Goal: Task Accomplishment & Management: Manage account settings

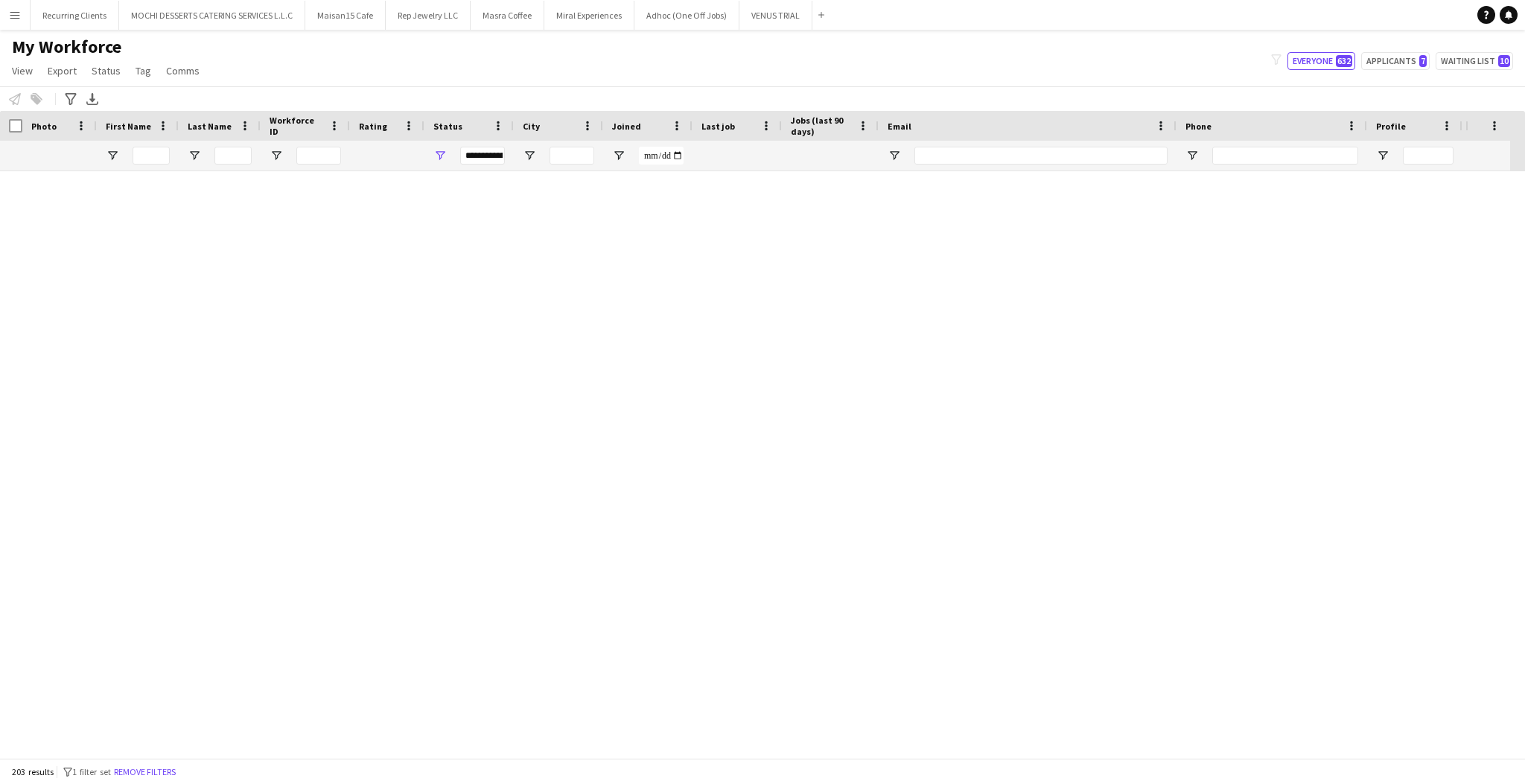
scroll to position [7893, 0]
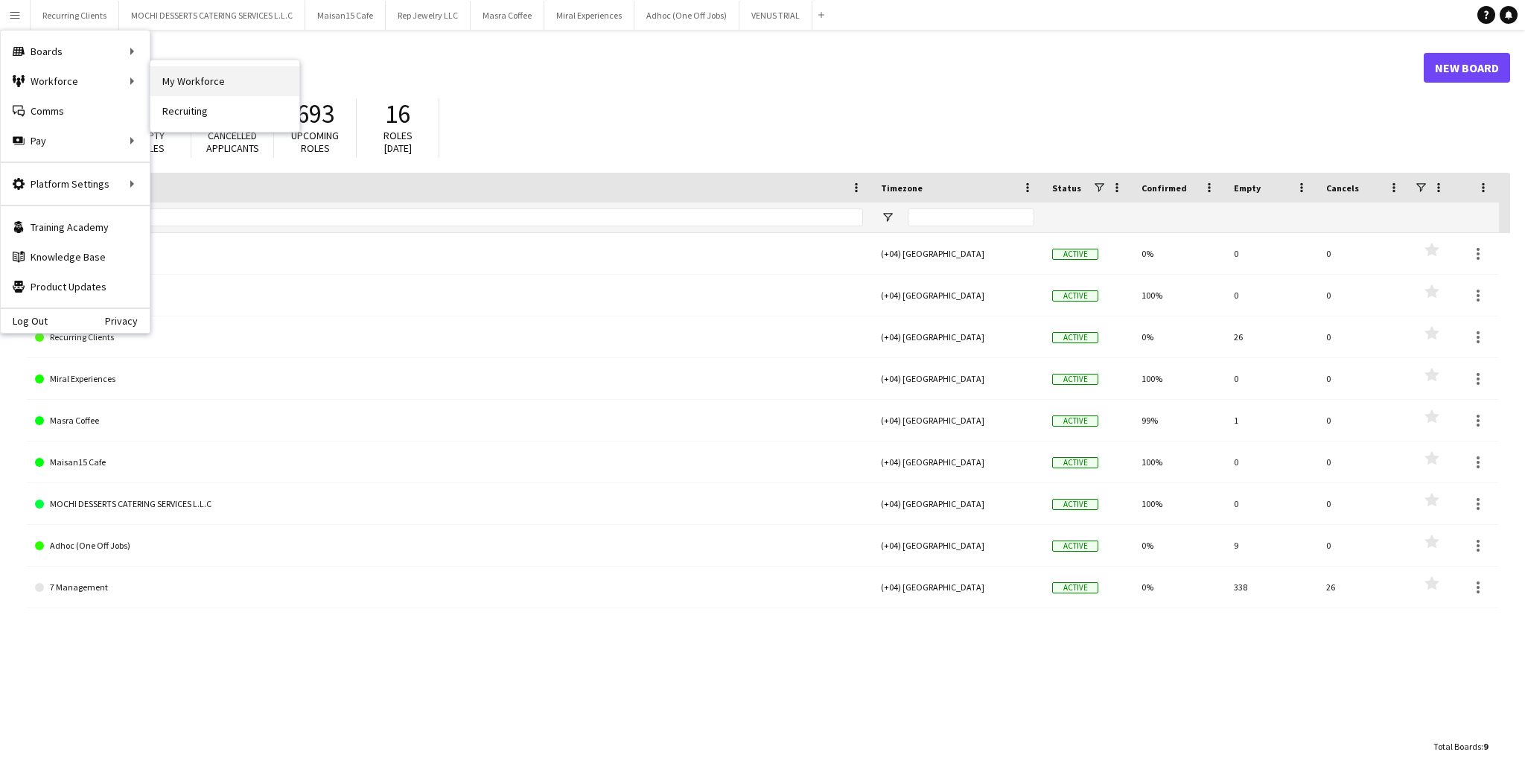
click at [195, 78] on link "My Workforce" at bounding box center [225, 81] width 149 height 30
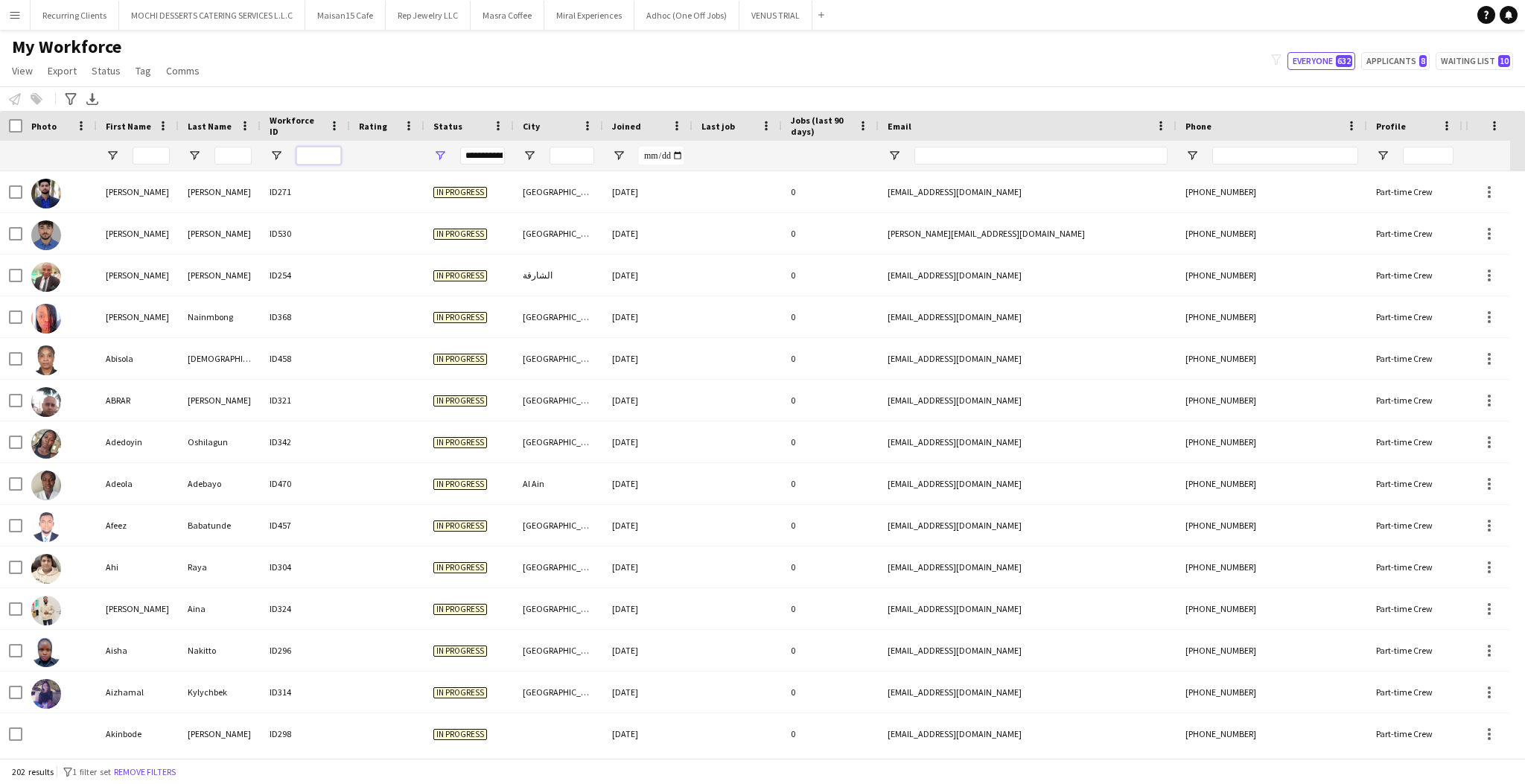
click at [310, 162] on input "Workforce ID Filter Input" at bounding box center [319, 156] width 45 height 18
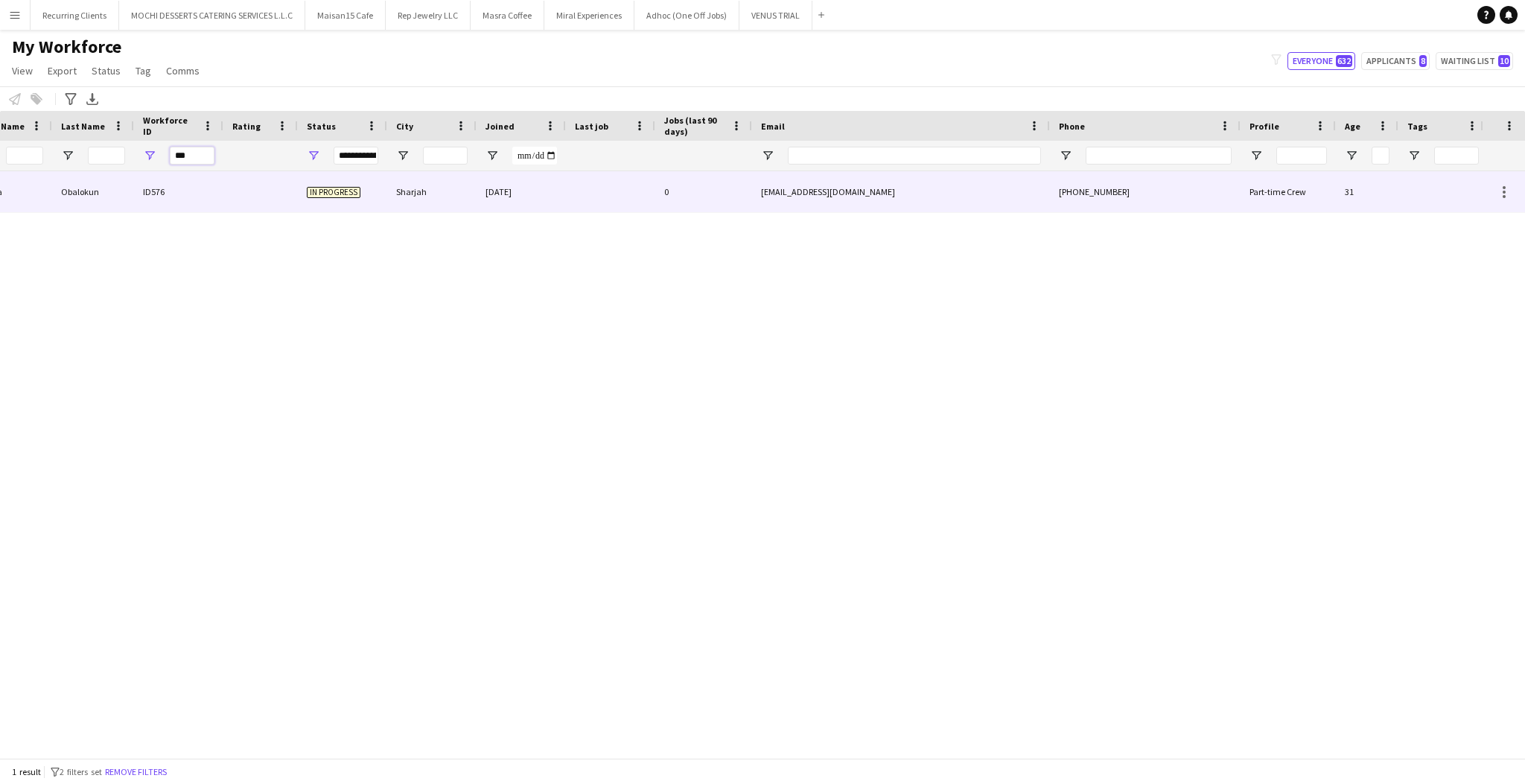
scroll to position [0, 122]
type input "***"
click at [274, 195] on div at bounding box center [266, 191] width 75 height 41
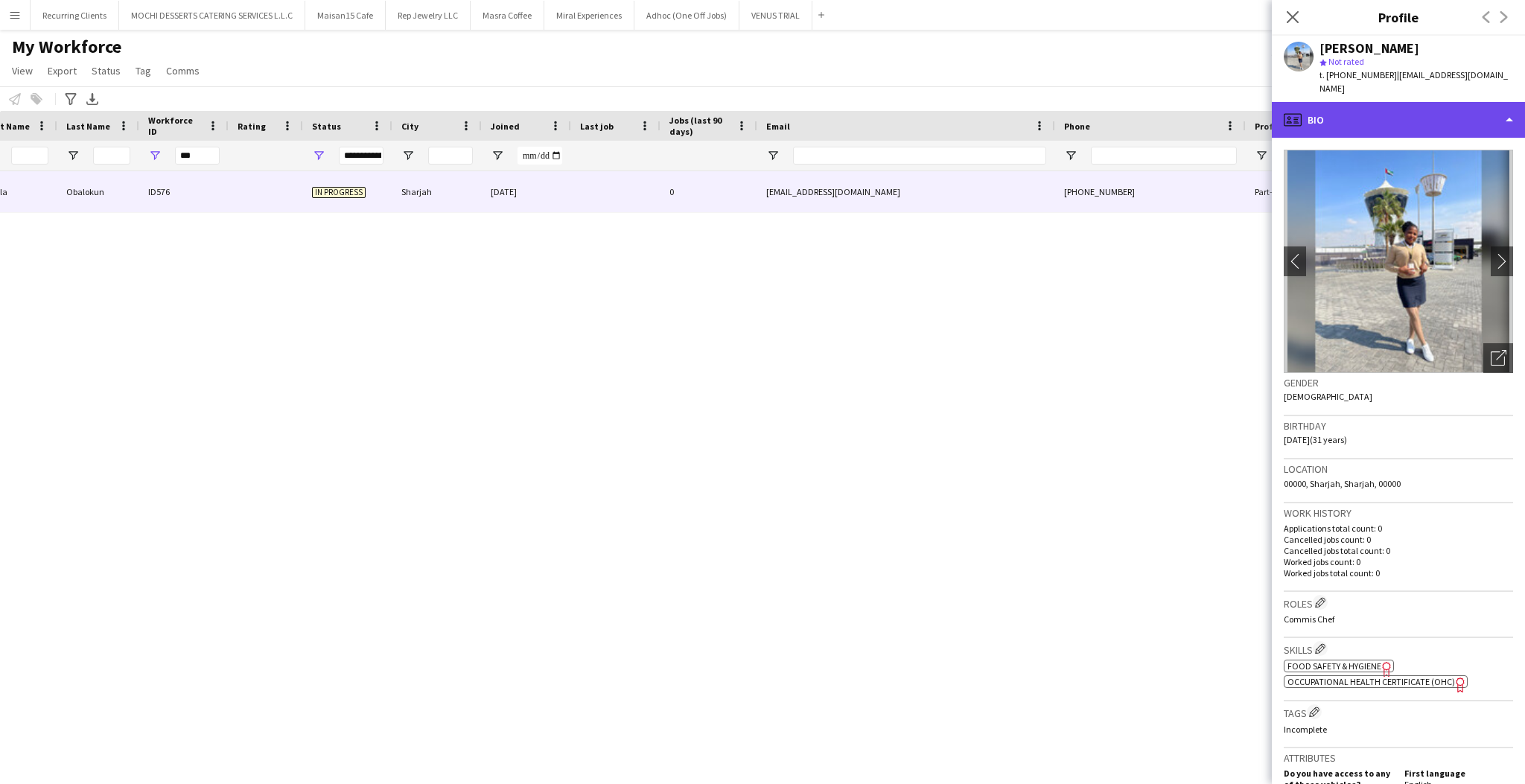
click at [1390, 108] on div "profile Bio" at bounding box center [1399, 119] width 253 height 36
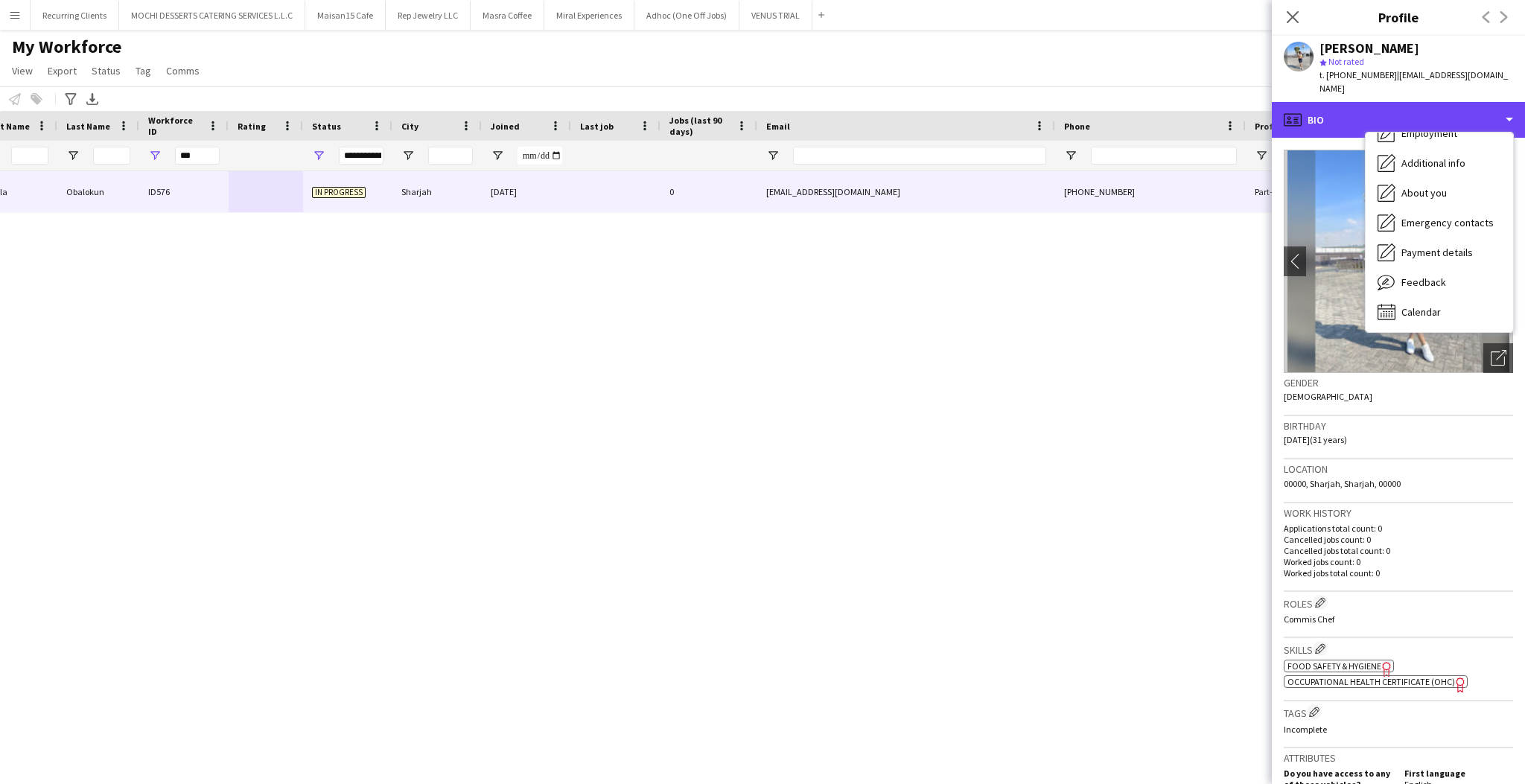
scroll to position [0, 0]
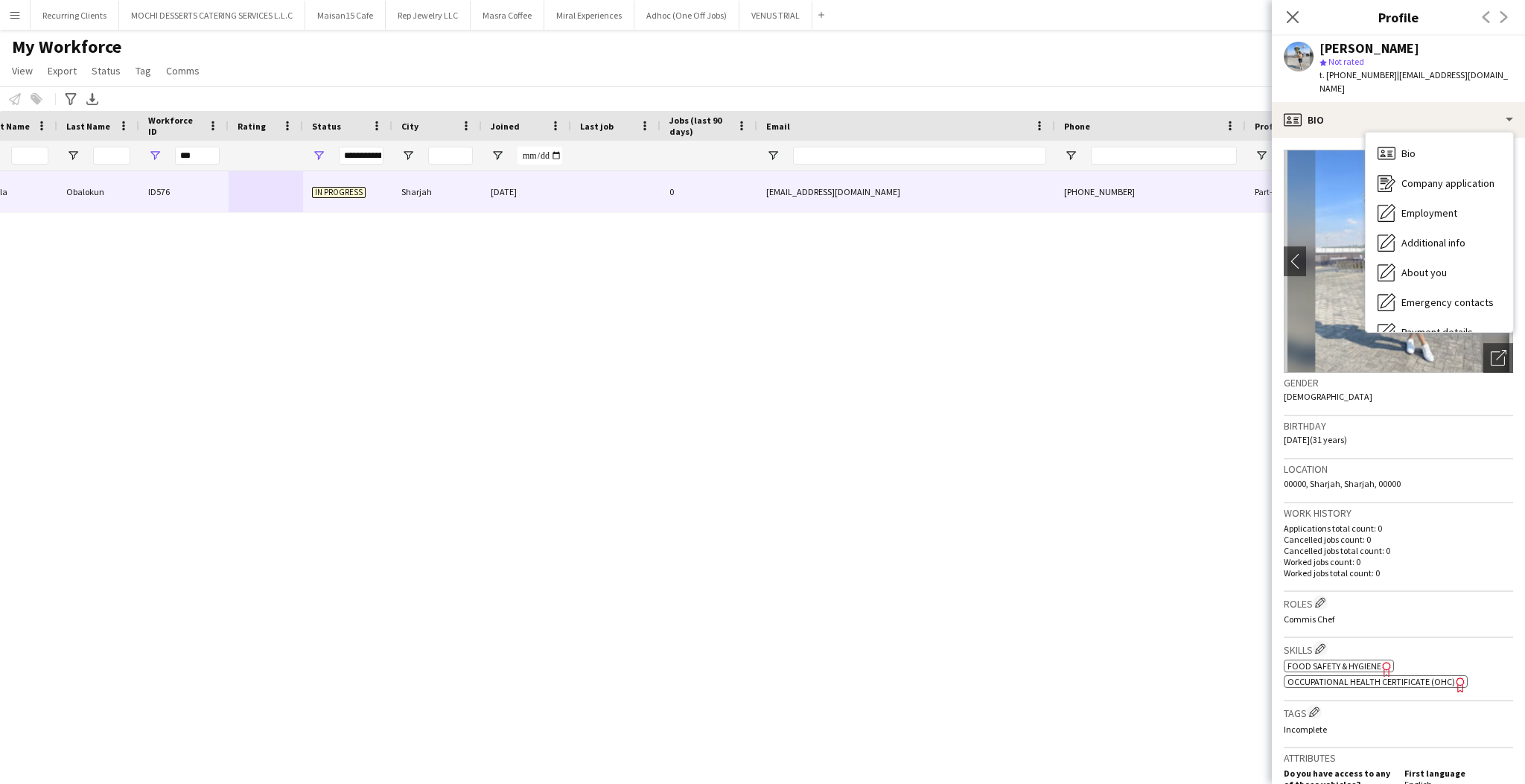
click at [1473, 568] on p "Worked jobs total count: 0" at bounding box center [1398, 573] width 229 height 11
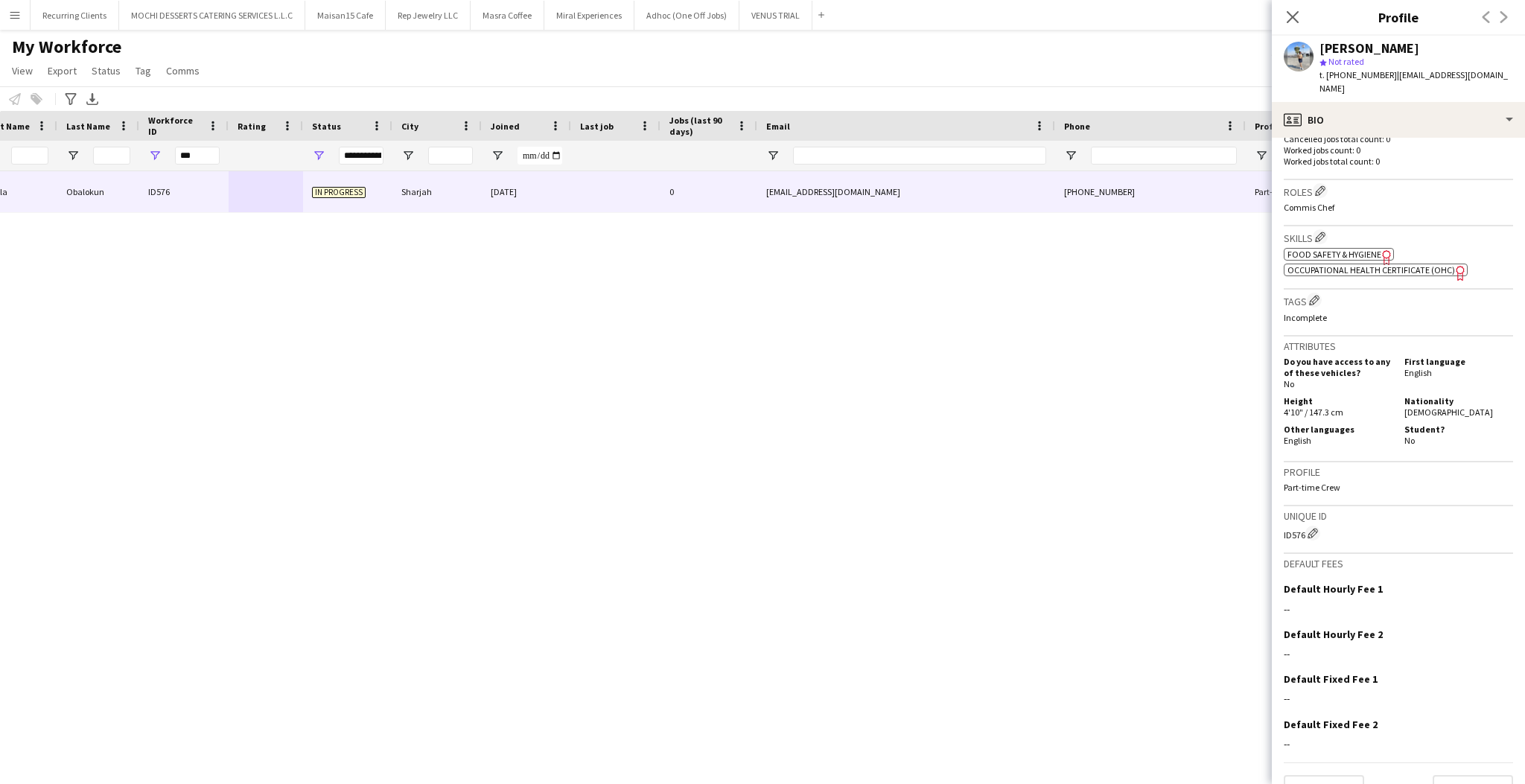
scroll to position [422, 0]
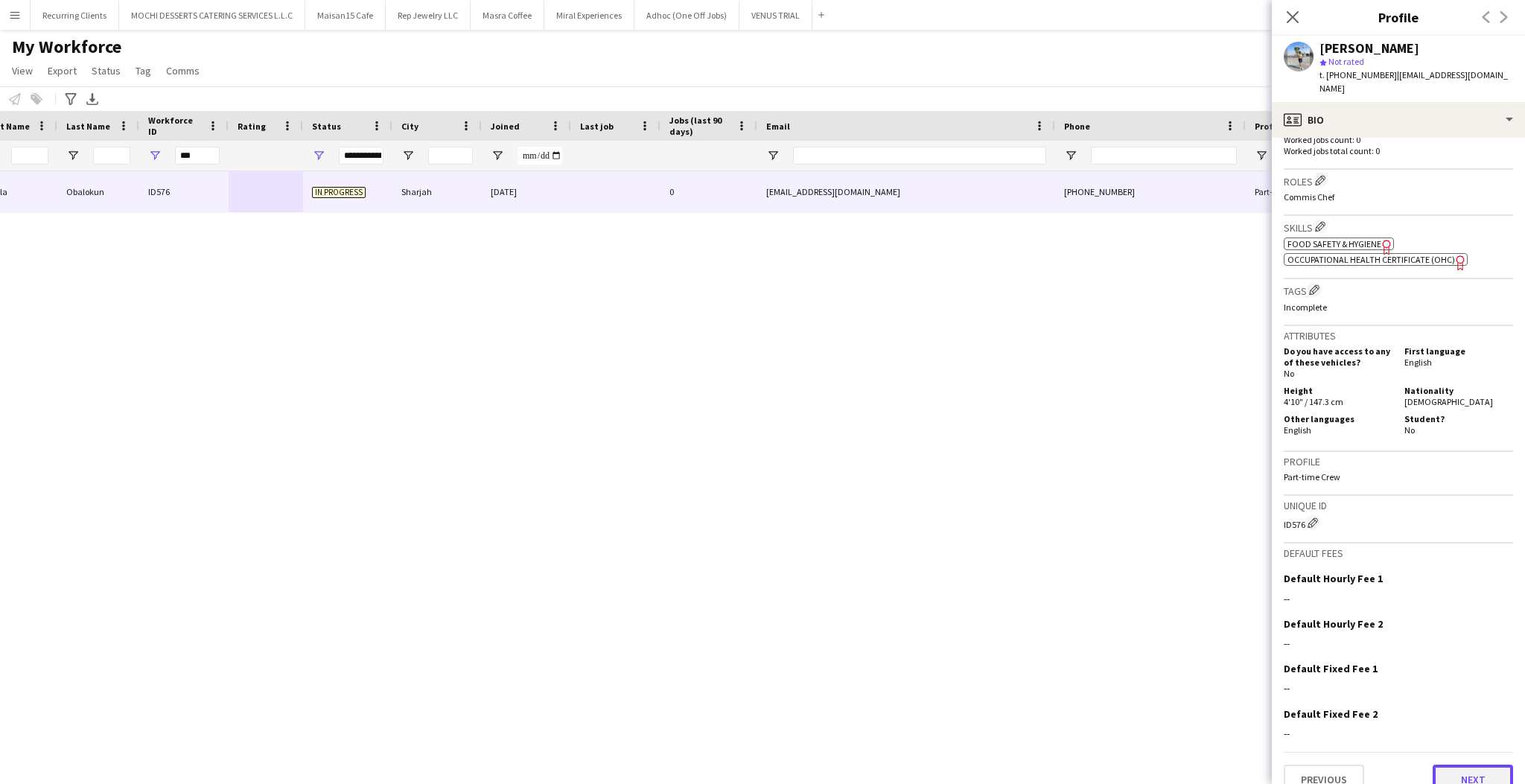
click at [1449, 765] on button "Next" at bounding box center [1473, 780] width 80 height 30
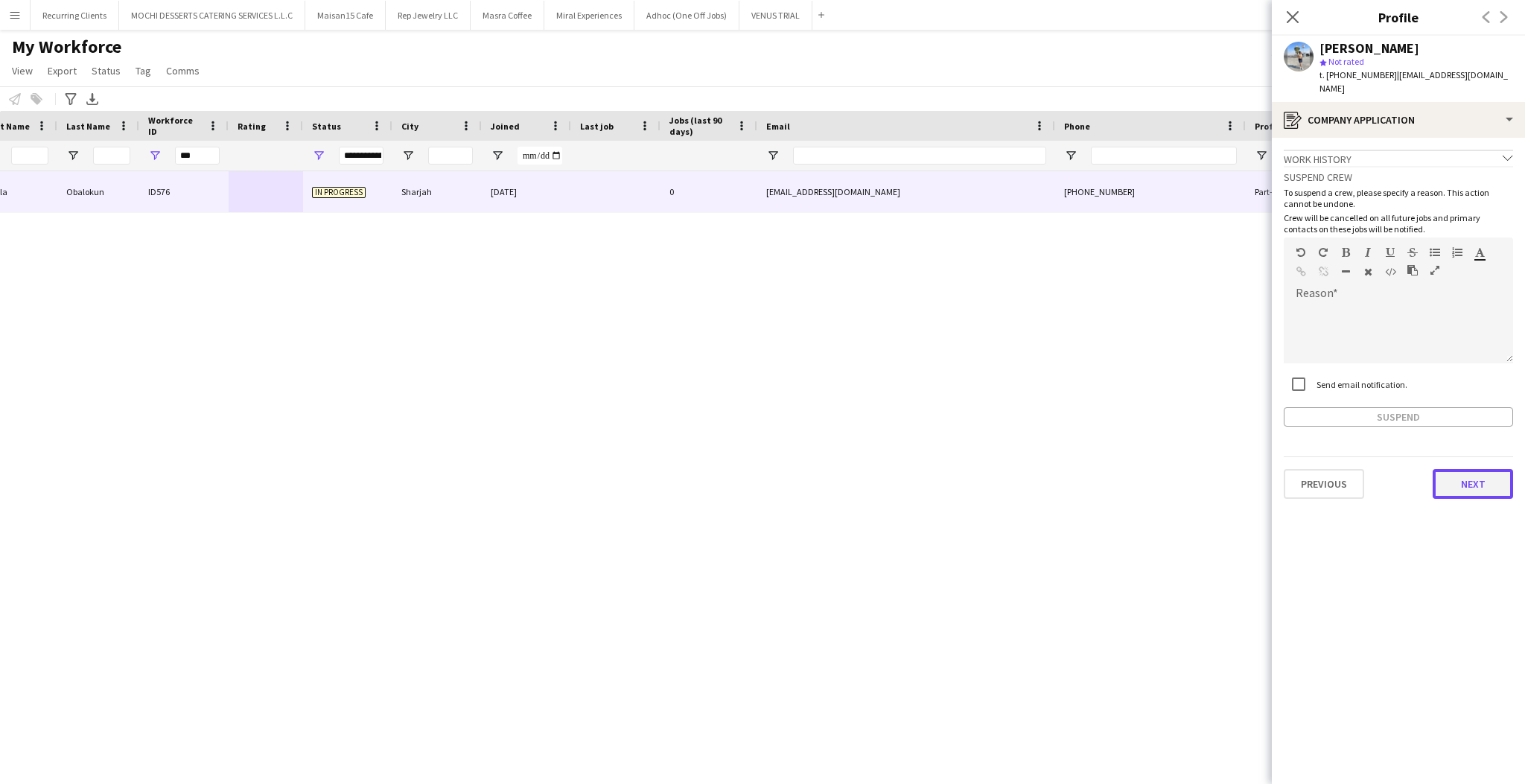
click at [1458, 469] on button "Next" at bounding box center [1473, 484] width 80 height 30
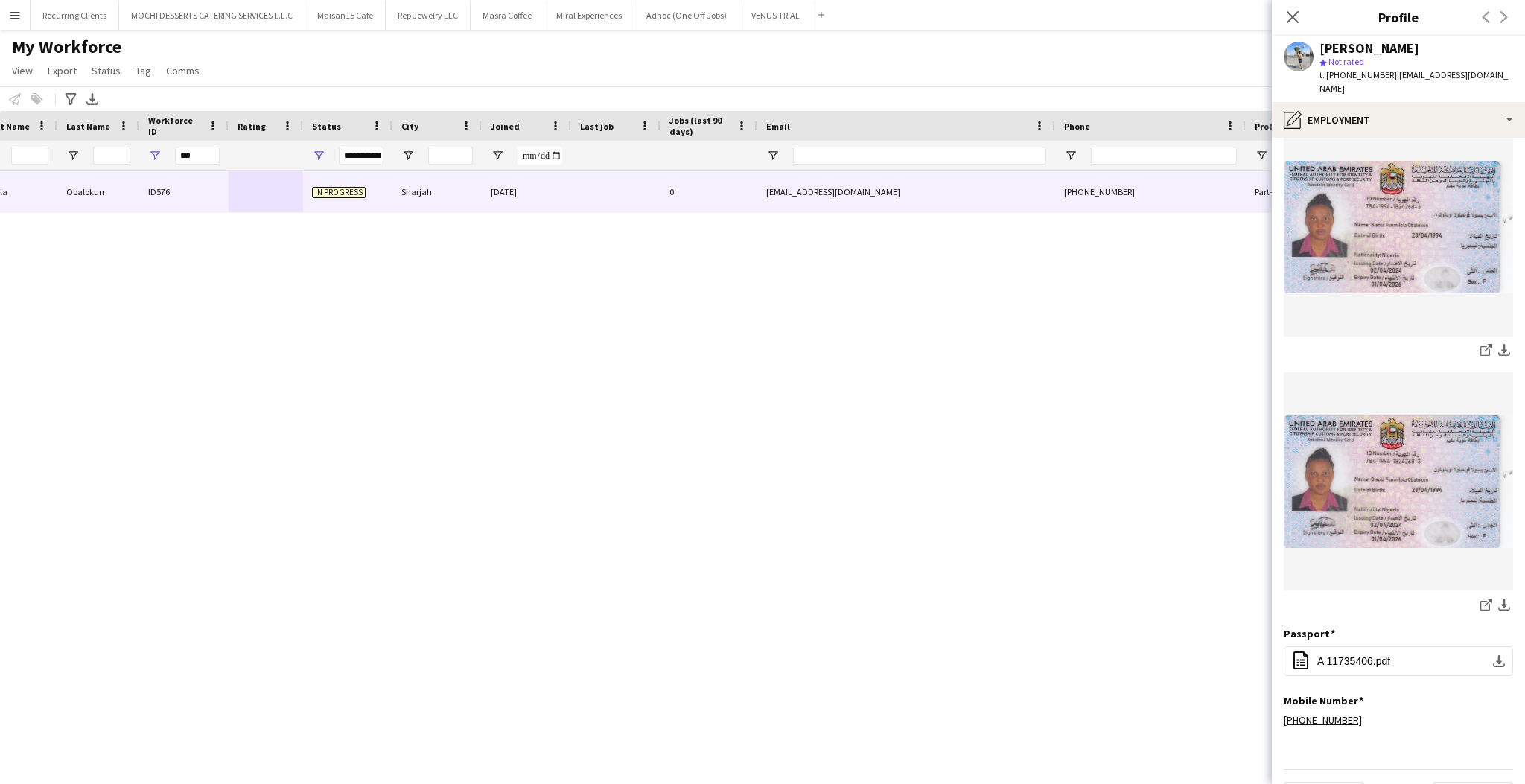
scroll to position [74, 0]
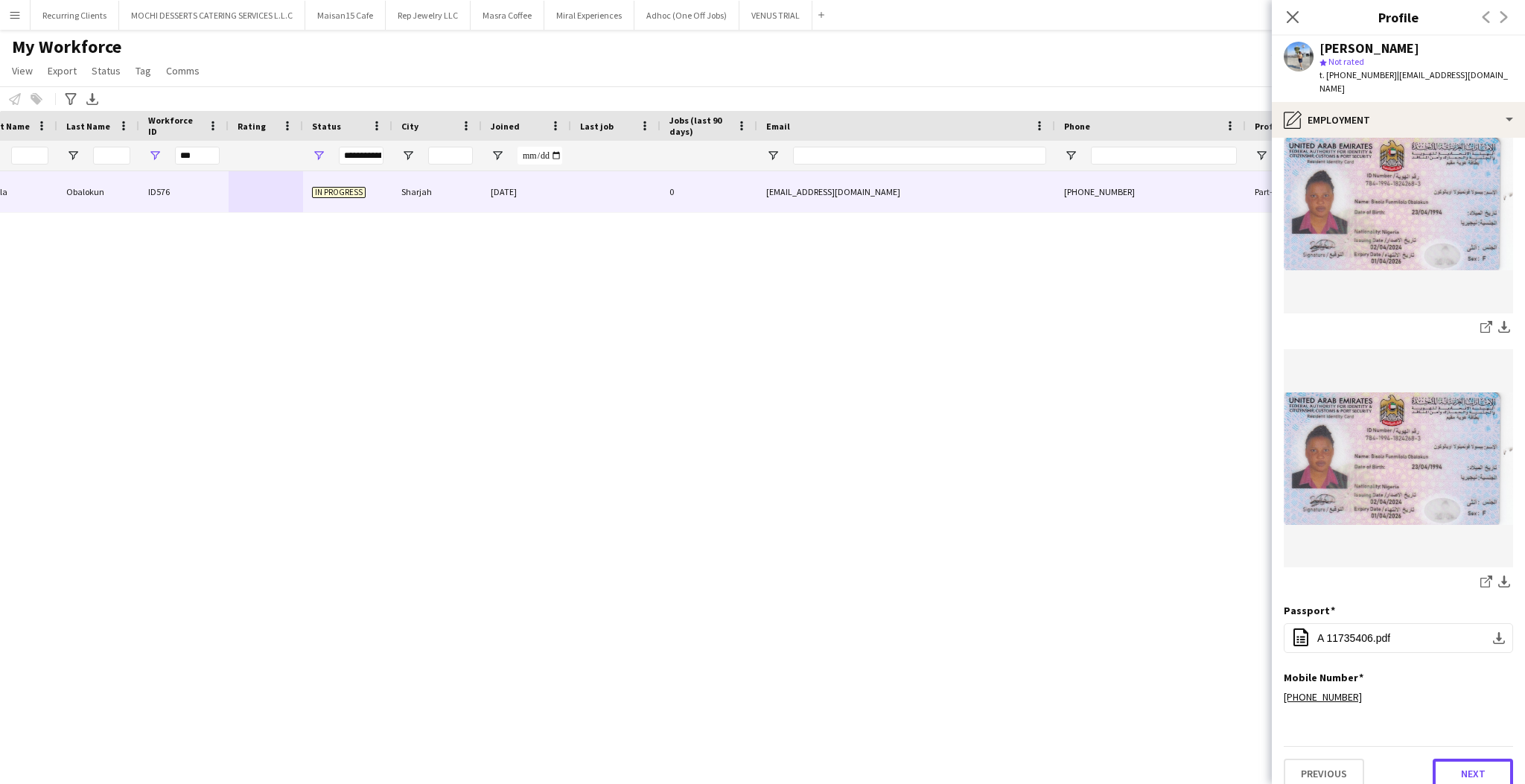
click at [1443, 759] on button "Next" at bounding box center [1473, 774] width 80 height 30
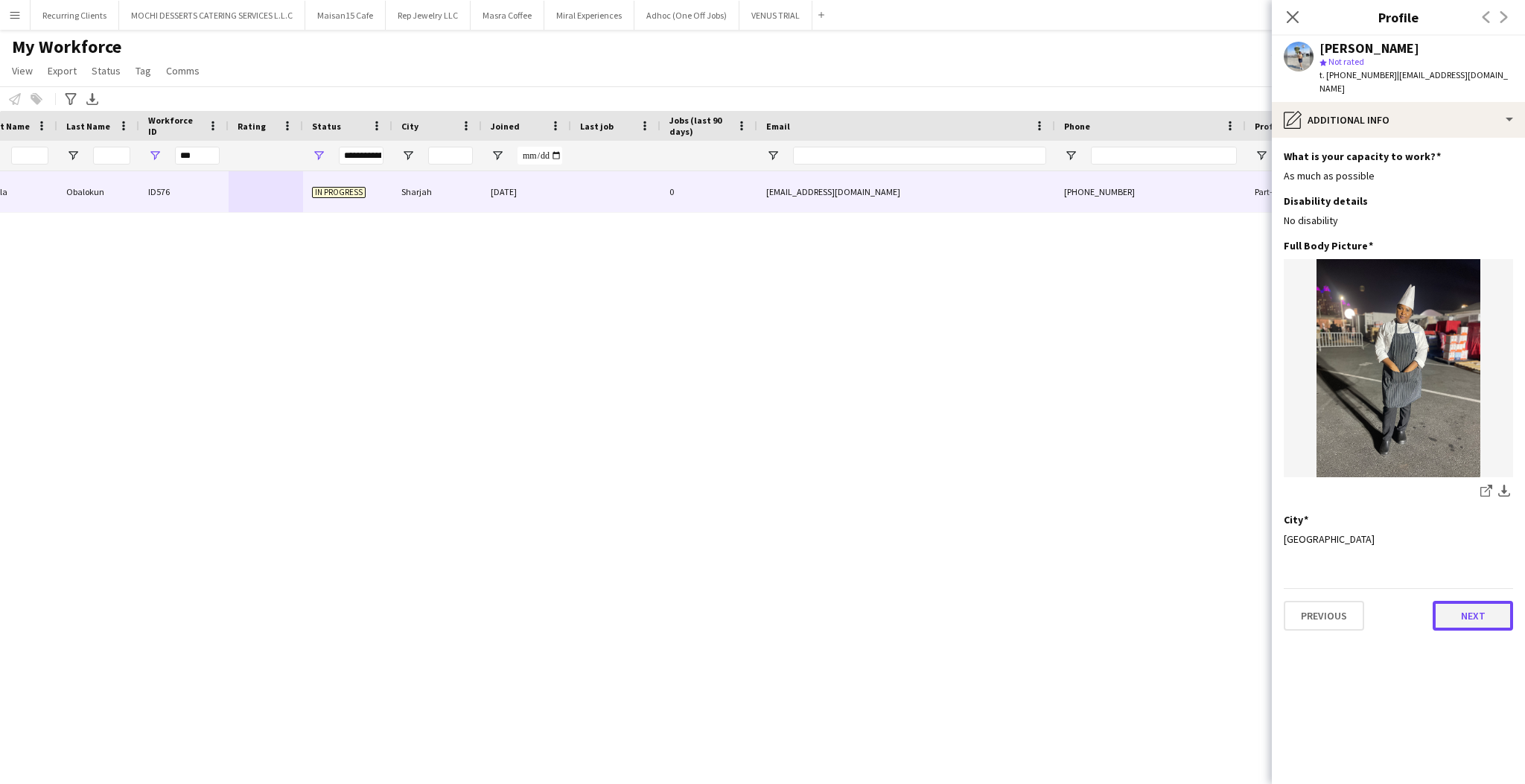
click at [1449, 601] on button "Next" at bounding box center [1473, 616] width 80 height 30
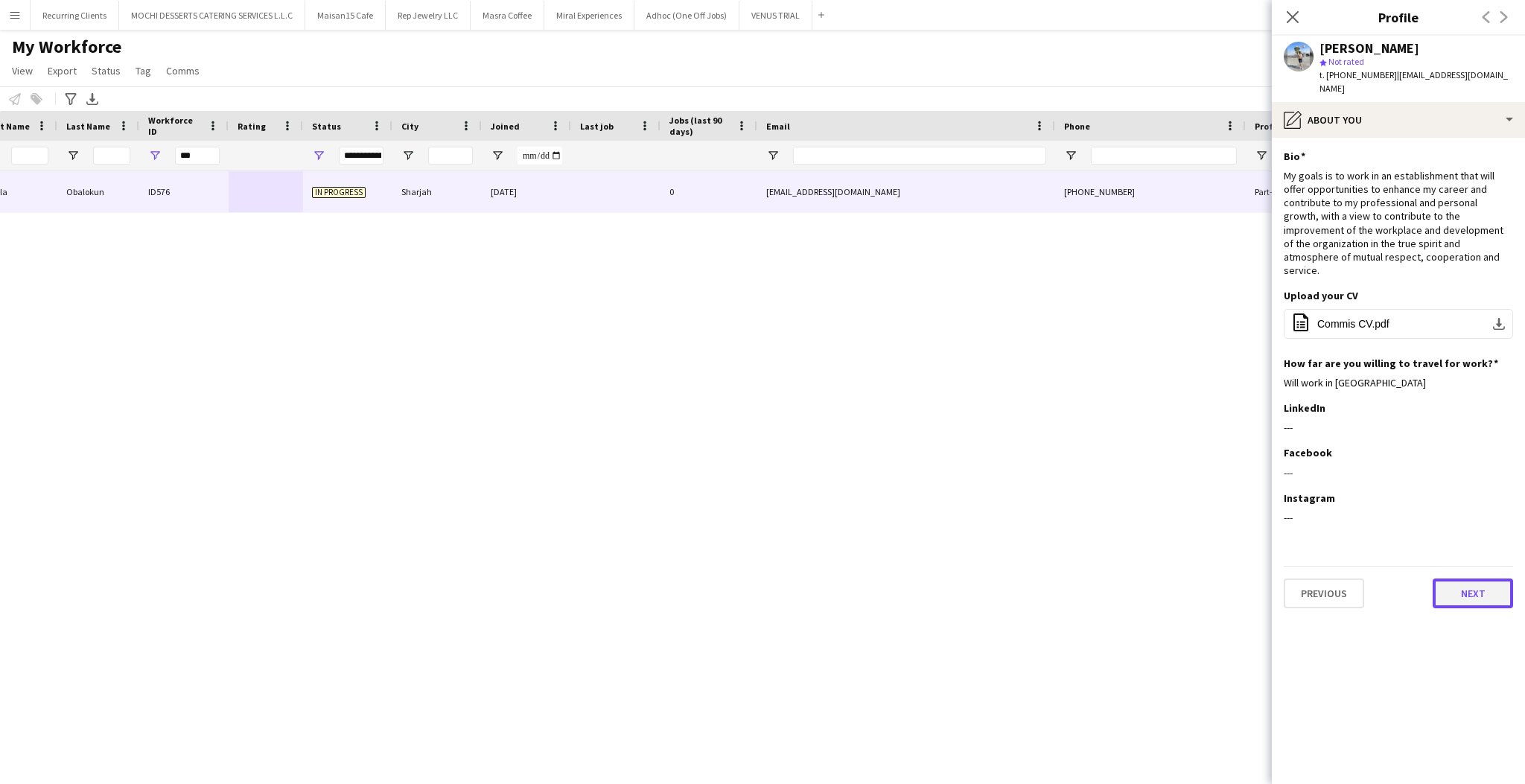
click at [1473, 579] on button "Next" at bounding box center [1473, 594] width 80 height 30
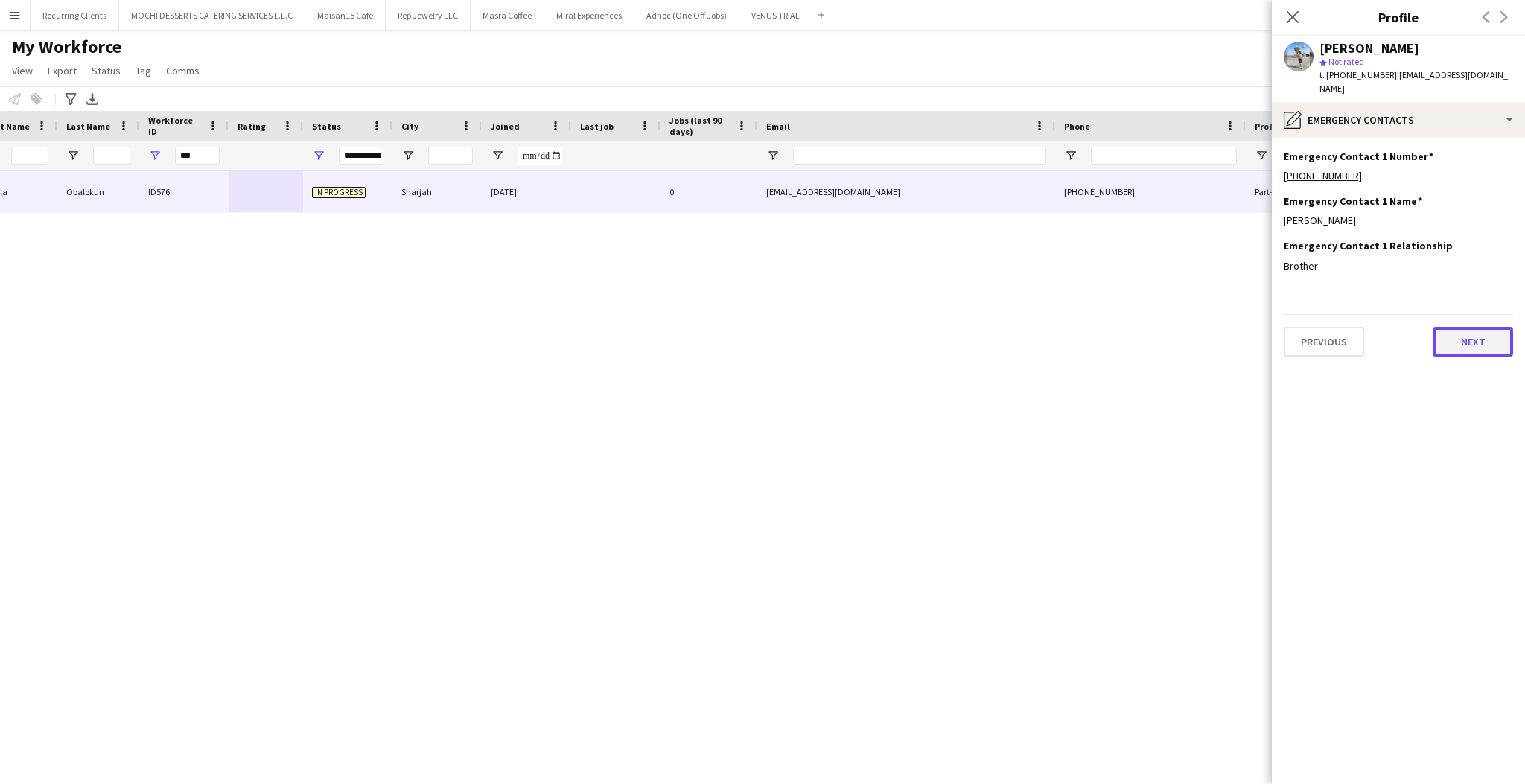
click at [1488, 327] on button "Next" at bounding box center [1473, 342] width 80 height 30
click at [1483, 327] on button "Next" at bounding box center [1473, 342] width 80 height 30
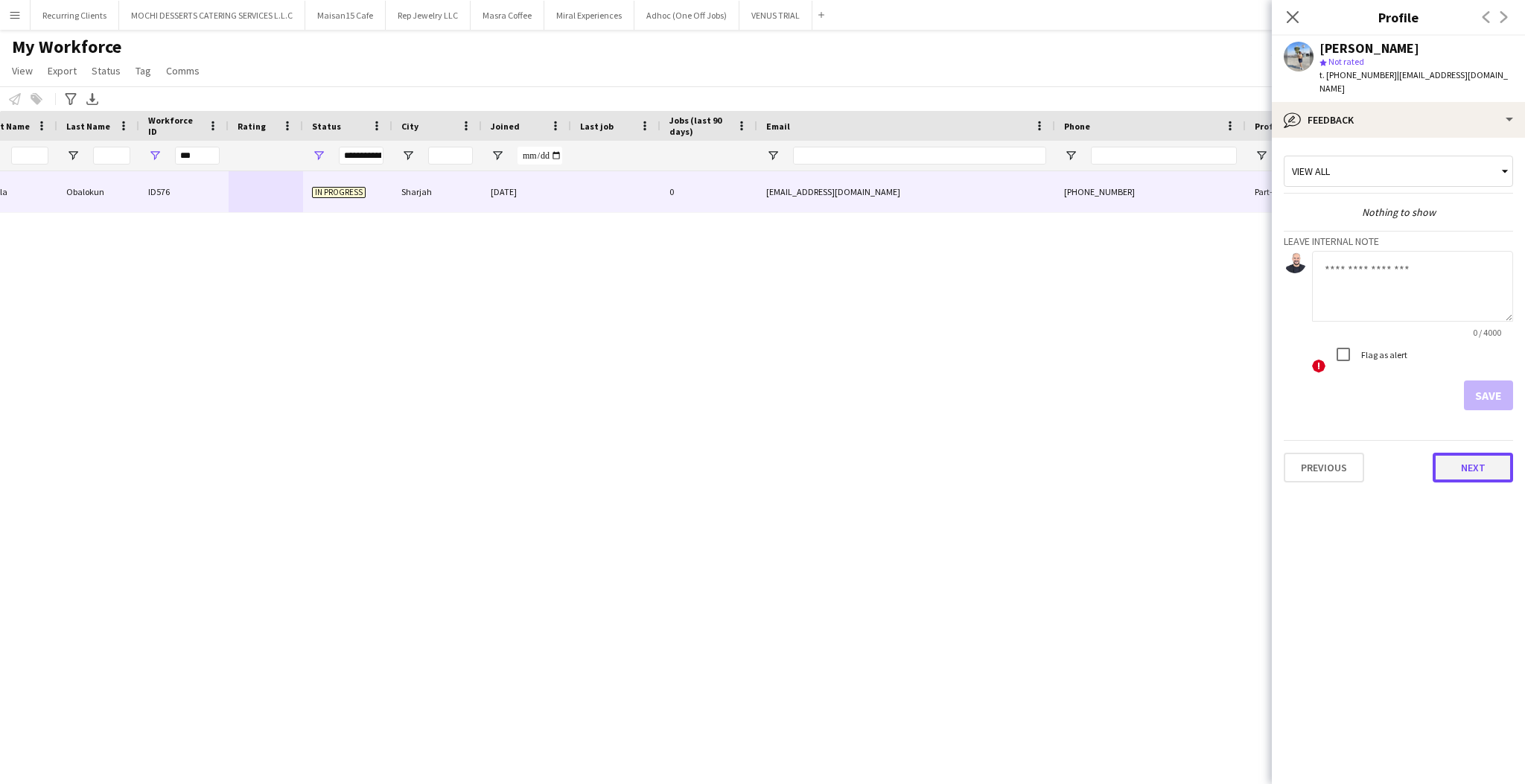
click at [1455, 453] on button "Next" at bounding box center [1473, 468] width 80 height 30
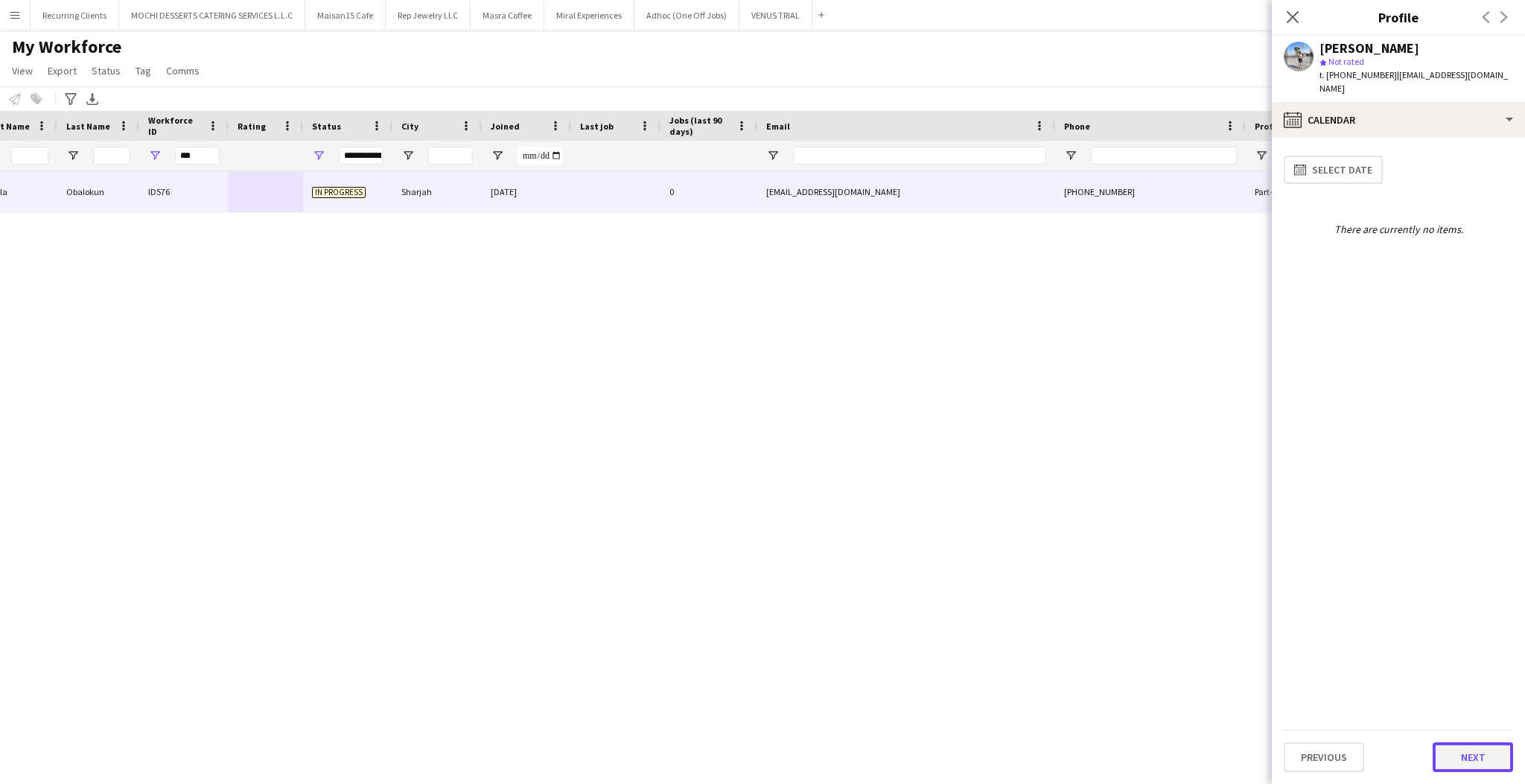
click at [1474, 762] on button "Next" at bounding box center [1473, 758] width 80 height 30
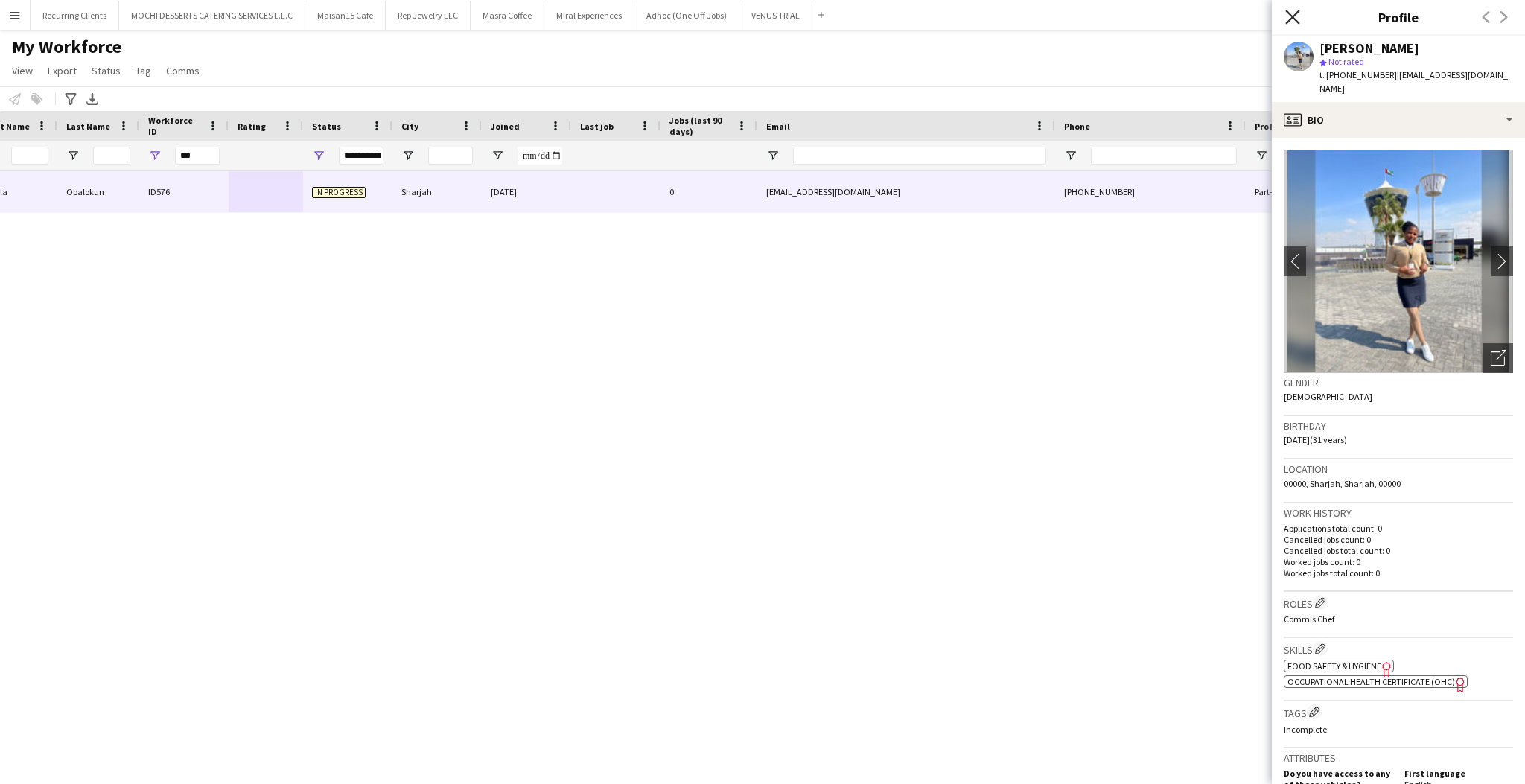
click at [1287, 22] on icon at bounding box center [1292, 17] width 14 height 14
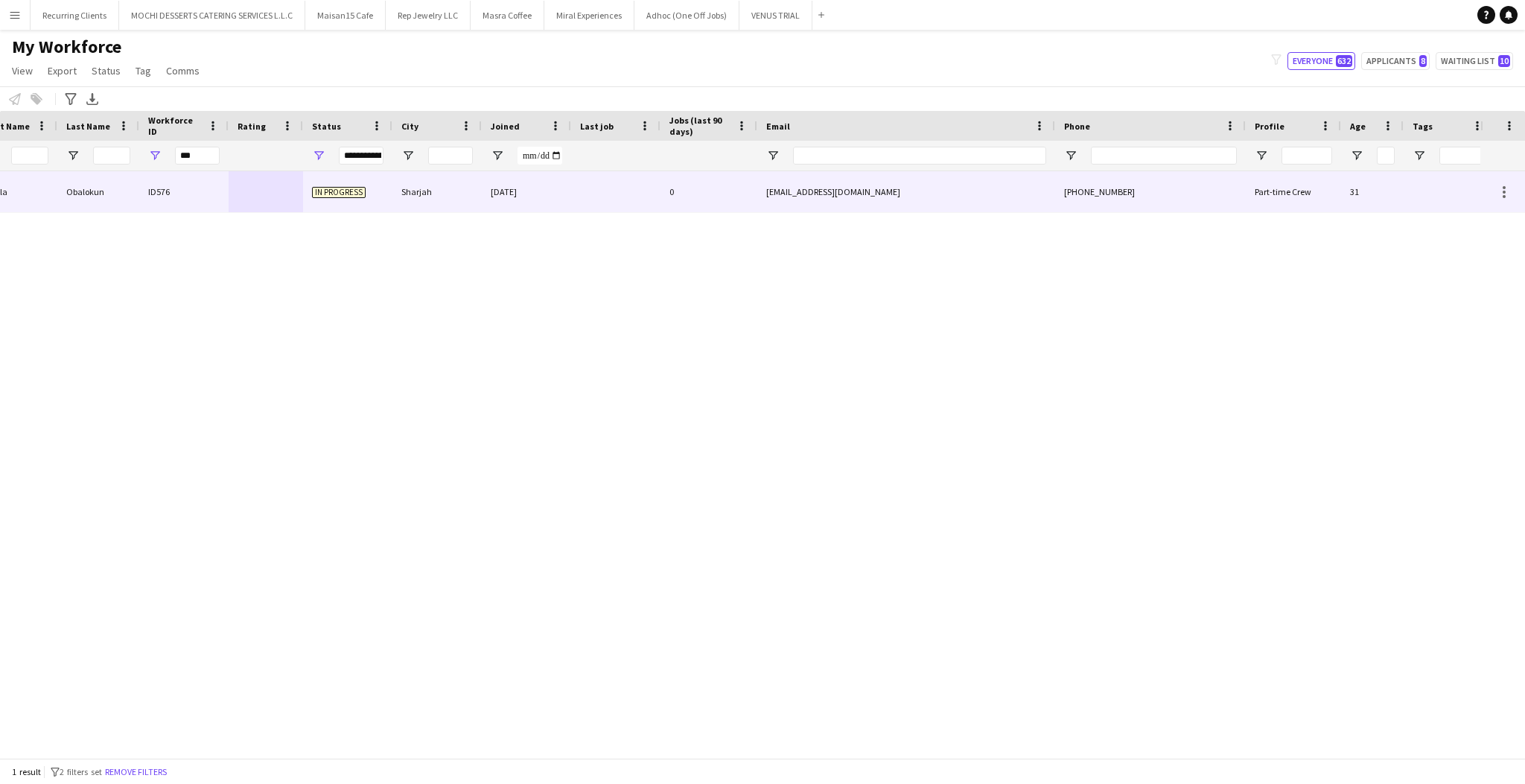
click at [226, 200] on div "ID576" at bounding box center [184, 191] width 89 height 41
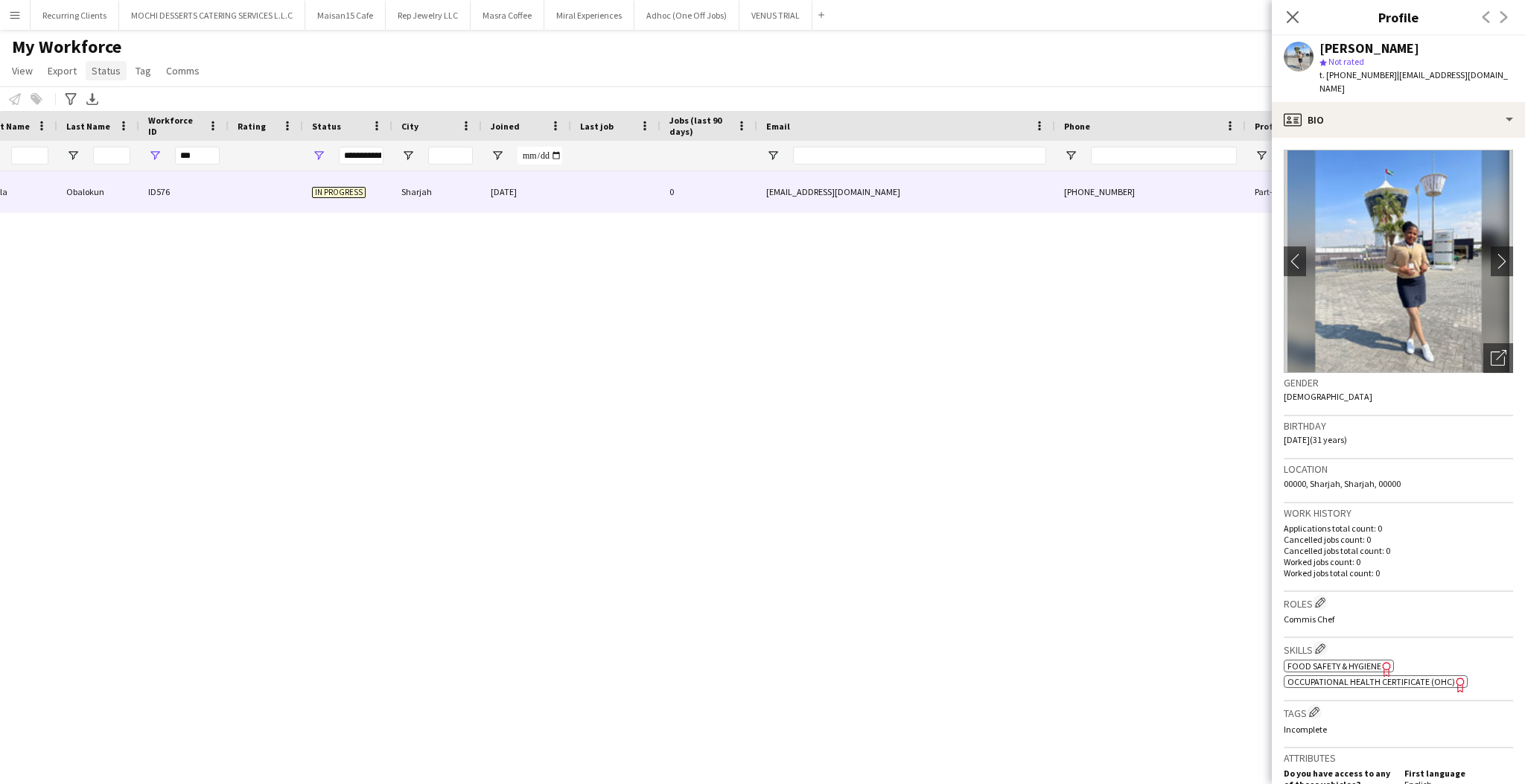
click at [110, 75] on span "Status" at bounding box center [106, 70] width 29 height 13
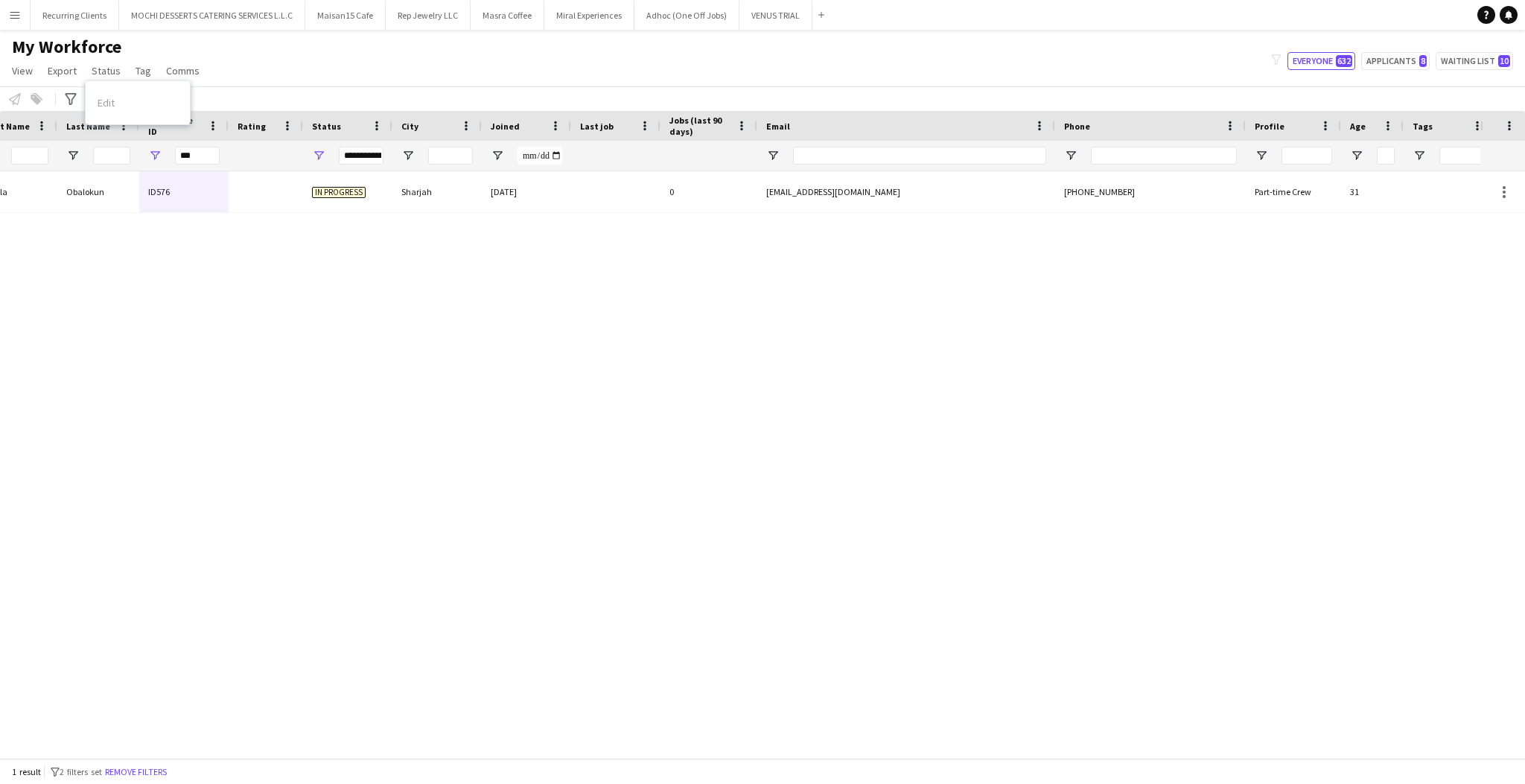
click at [234, 310] on div "Bisola Obalokun ID576 In progress [GEOGRAPHIC_DATA] [DATE] 0 [EMAIL_ADDRESS][DO…" at bounding box center [740, 457] width 1480 height 572
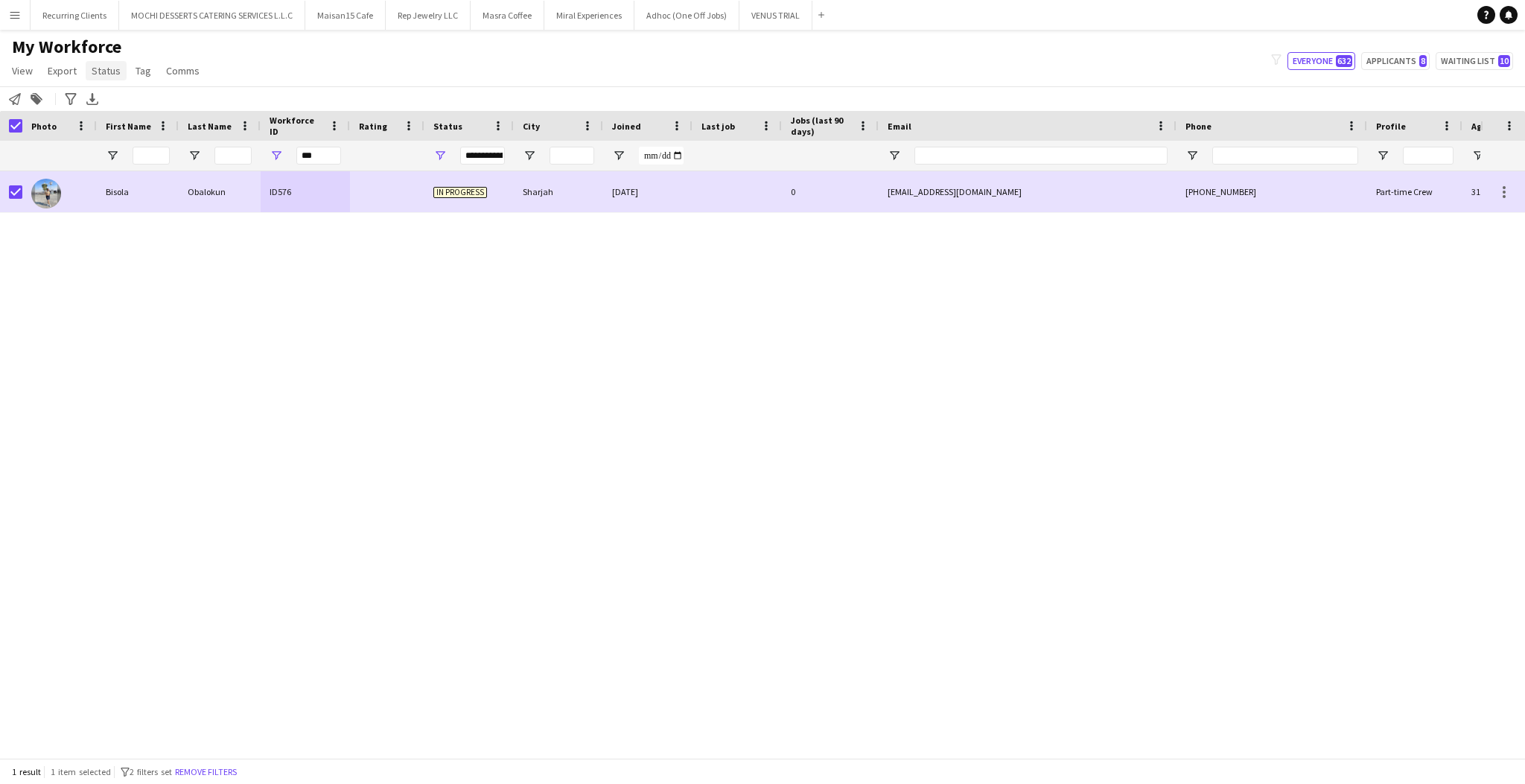
click at [100, 75] on span "Status" at bounding box center [106, 70] width 29 height 13
click at [112, 108] on span "Edit" at bounding box center [106, 103] width 17 height 13
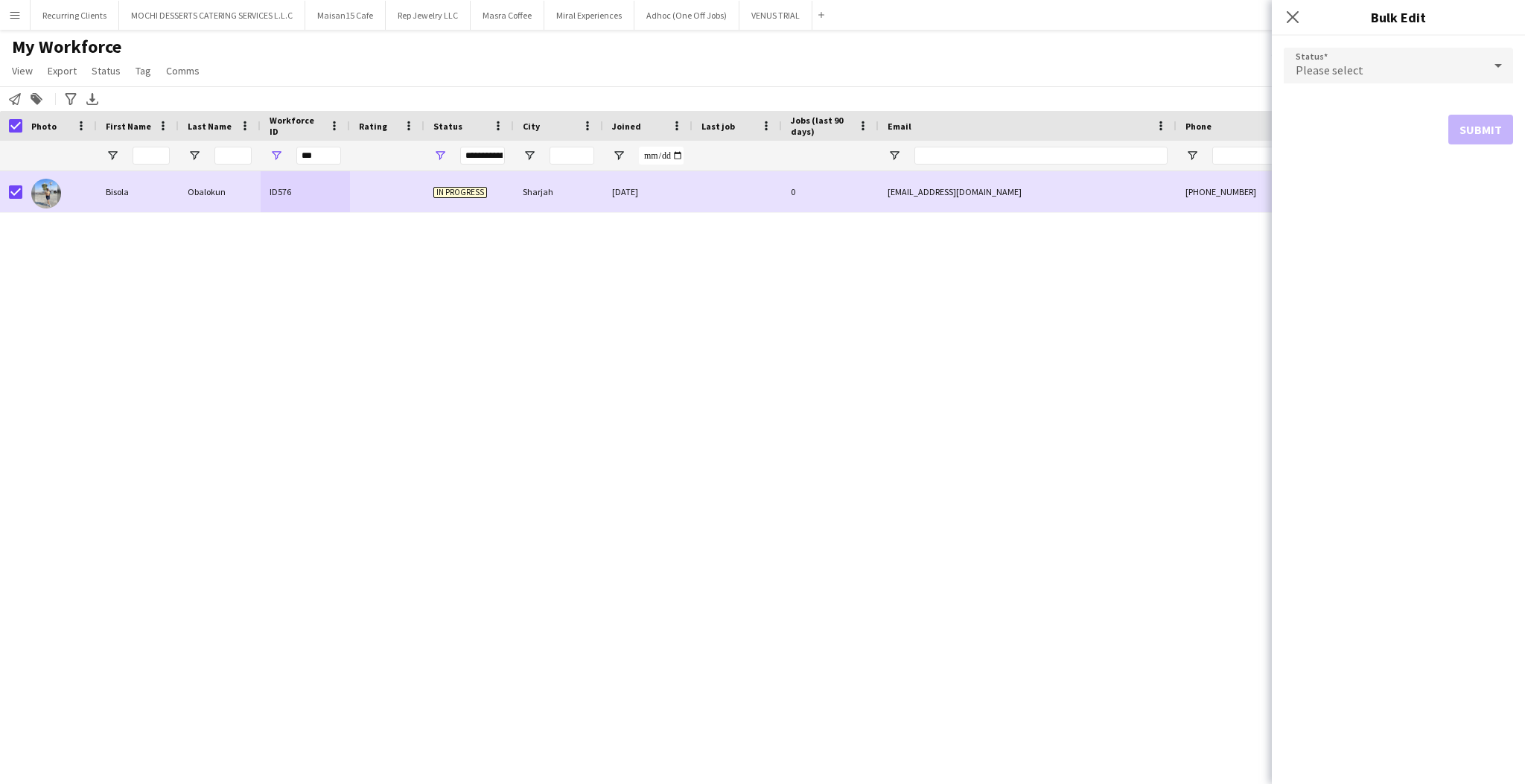
click at [1398, 75] on div "Please select" at bounding box center [1383, 65] width 200 height 36
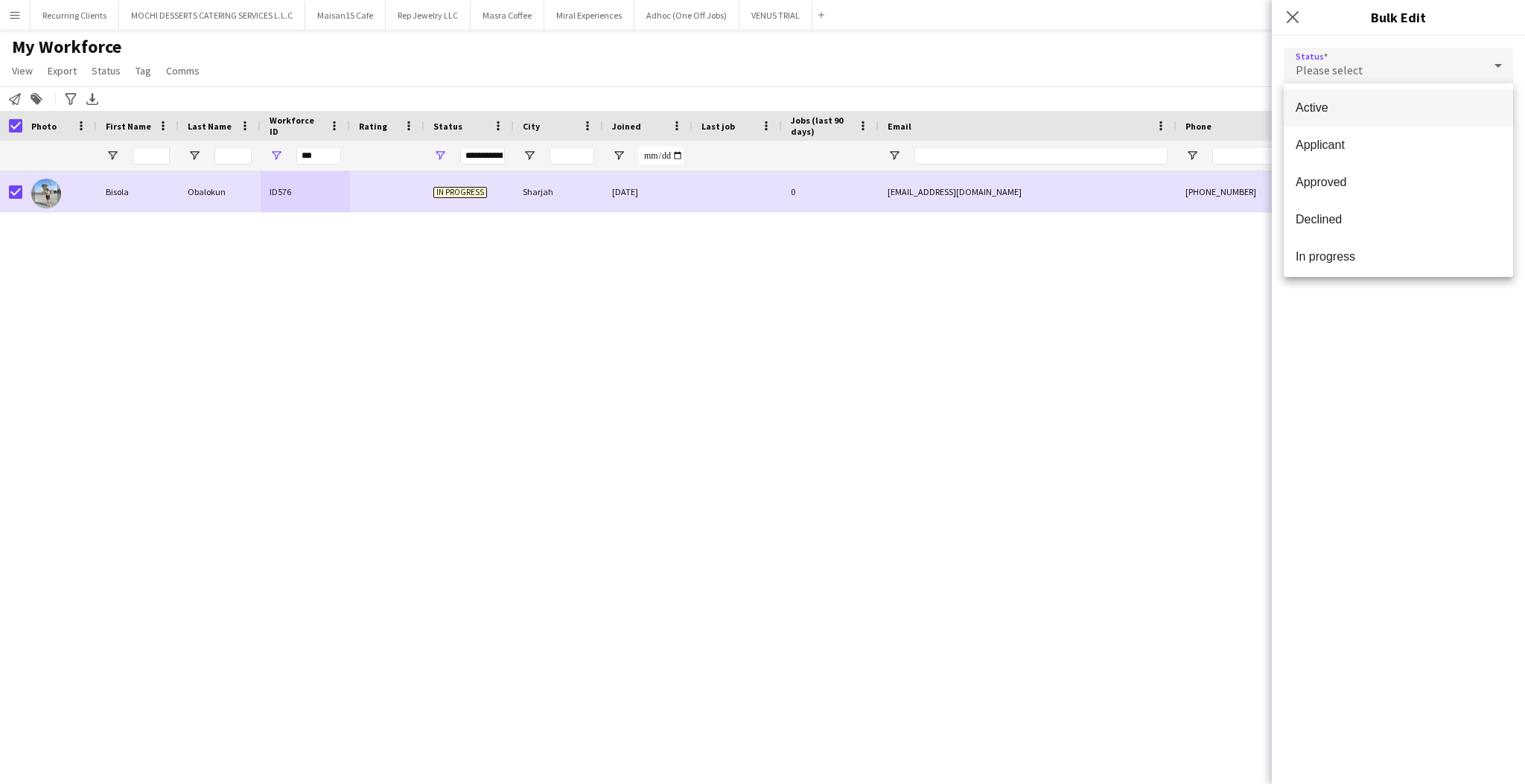
click at [1398, 75] on div at bounding box center [762, 392] width 1525 height 784
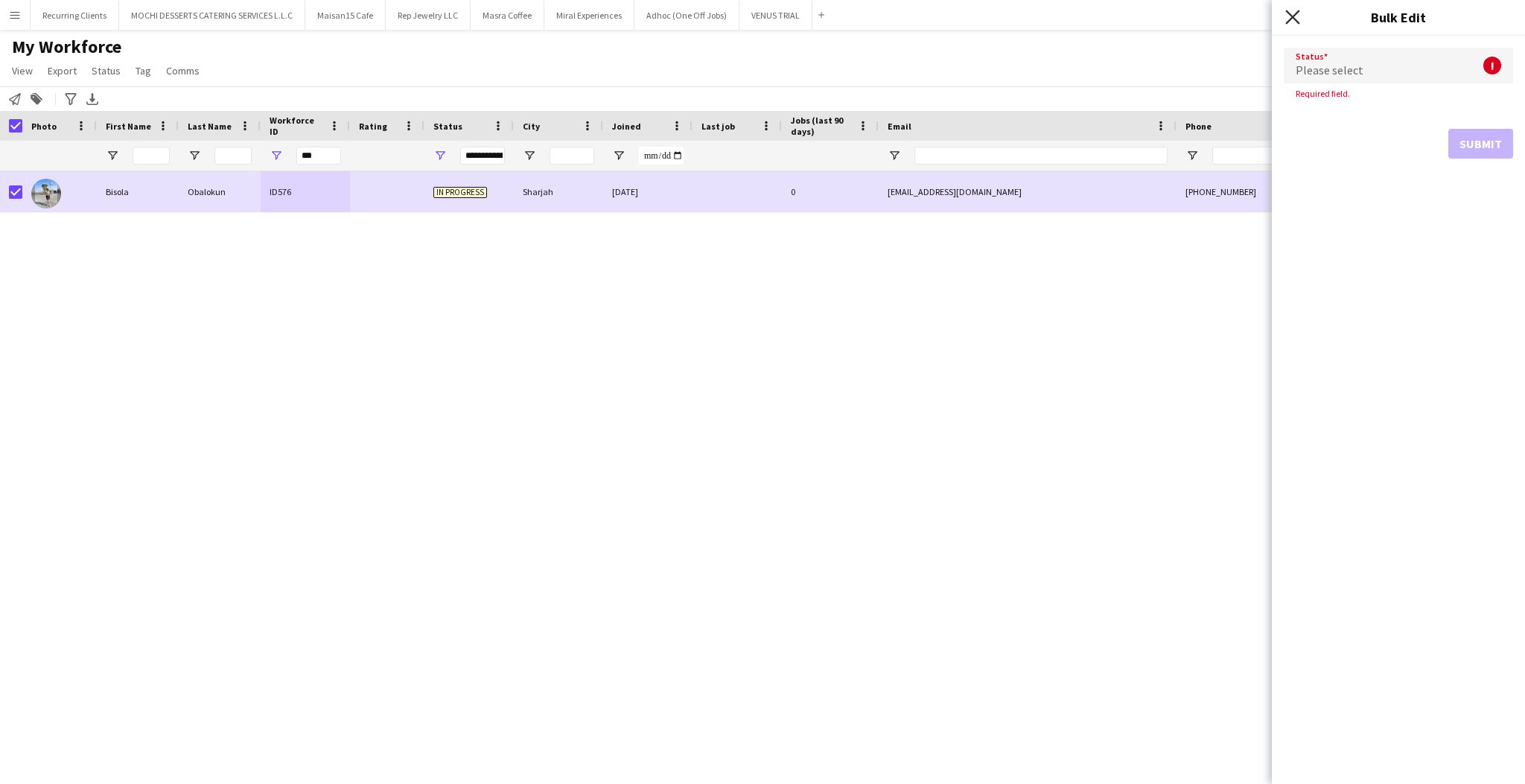
click at [1300, 21] on icon "Close pop-in" at bounding box center [1292, 17] width 14 height 14
